Goal: Transaction & Acquisition: Subscribe to service/newsletter

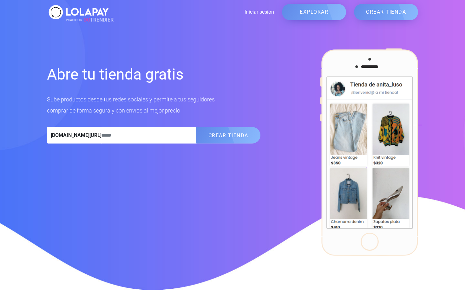
click at [210, 135] on button "CREAR TIENDA" at bounding box center [229, 135] width 64 height 17
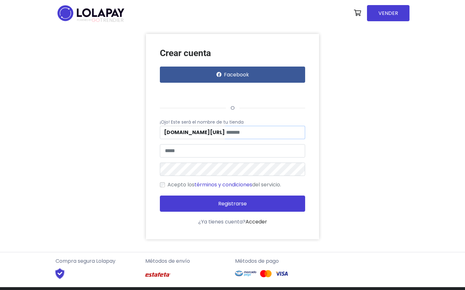
click at [225, 134] on input "text" at bounding box center [265, 132] width 81 height 13
type input "*********"
click at [208, 152] on input "text" at bounding box center [233, 150] width 146 height 13
drag, startPoint x: 107, startPoint y: 169, endPoint x: 145, endPoint y: 141, distance: 47.1
click at [107, 169] on div "Crear cuenta Facebook o ¡Ojo! Este será el nombre de tu tienda lolapay.com/ ***…" at bounding box center [233, 137] width 362 height 206
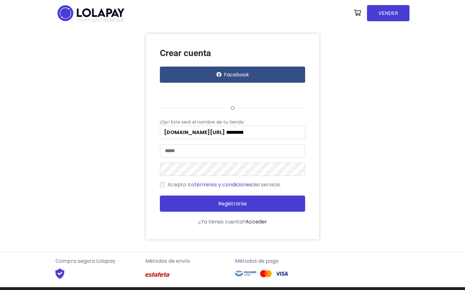
click at [208, 73] on button "Facebook" at bounding box center [233, 75] width 146 height 16
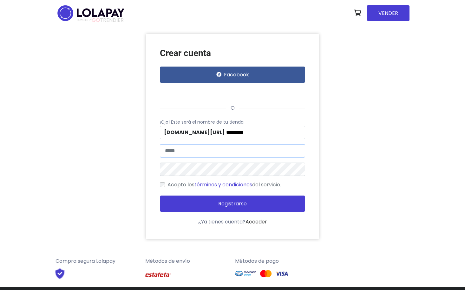
click at [215, 150] on input "text" at bounding box center [233, 150] width 146 height 13
type input "**********"
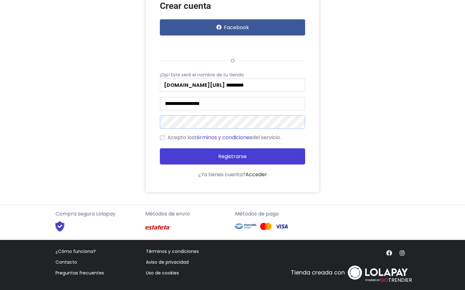
scroll to position [51, 0]
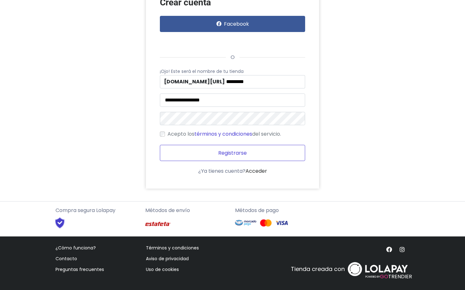
click at [241, 154] on button "Registrarse" at bounding box center [233, 153] width 146 height 16
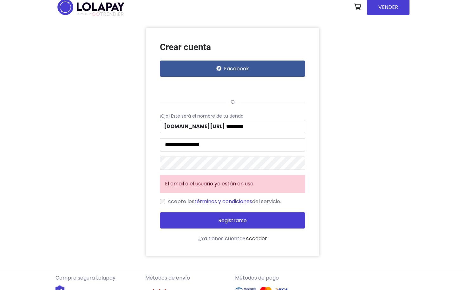
scroll to position [0, 0]
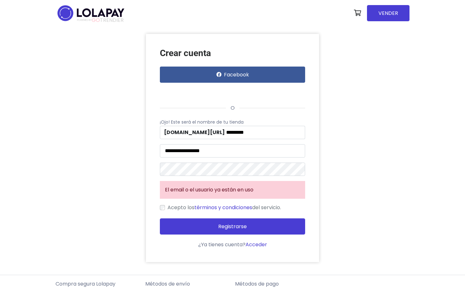
click at [260, 244] on link "Acceder" at bounding box center [257, 244] width 22 height 7
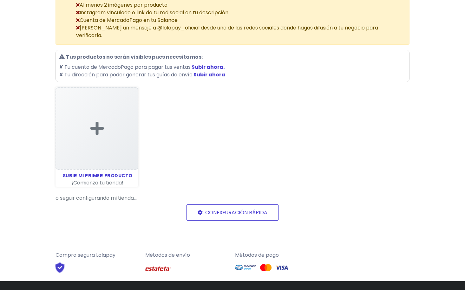
scroll to position [107, 0]
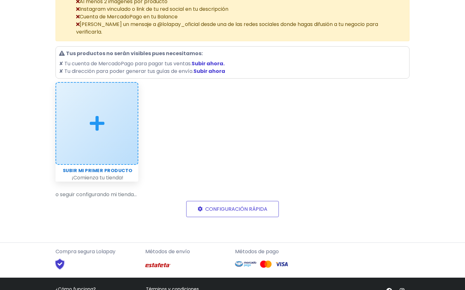
click at [92, 138] on div at bounding box center [97, 124] width 82 height 82
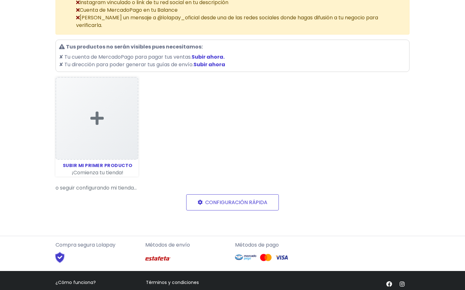
scroll to position [0, 0]
